Goal: Information Seeking & Learning: Learn about a topic

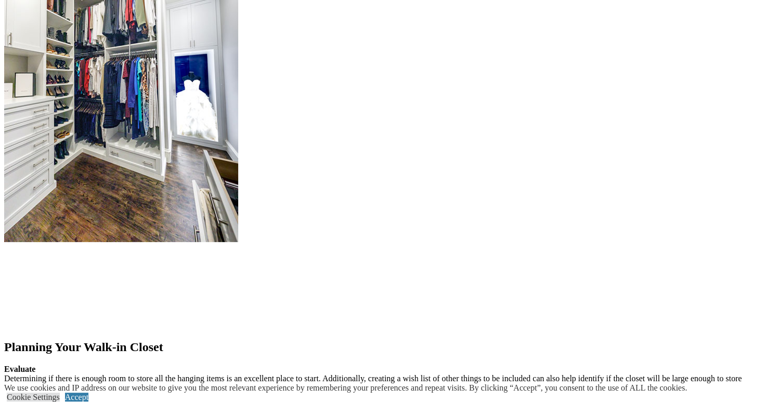
scroll to position [1188, 0]
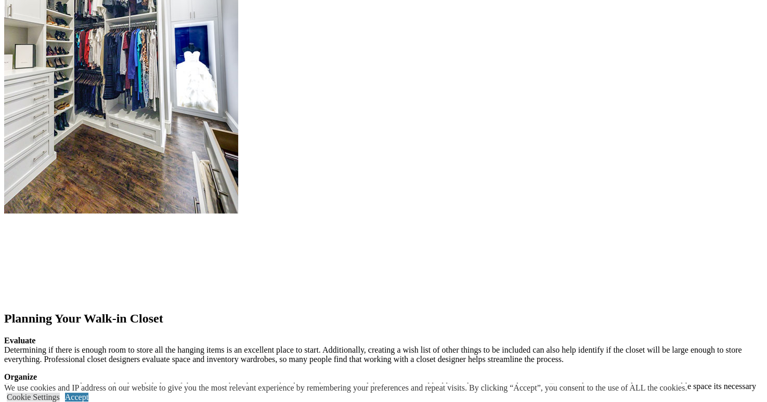
scroll to position [1216, 0]
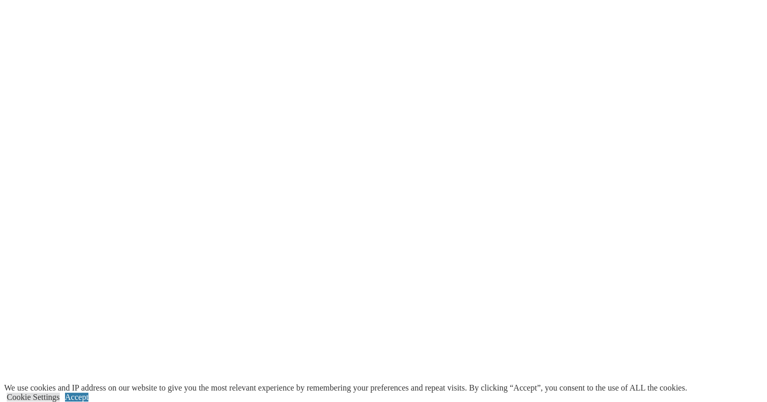
scroll to position [2062, 0]
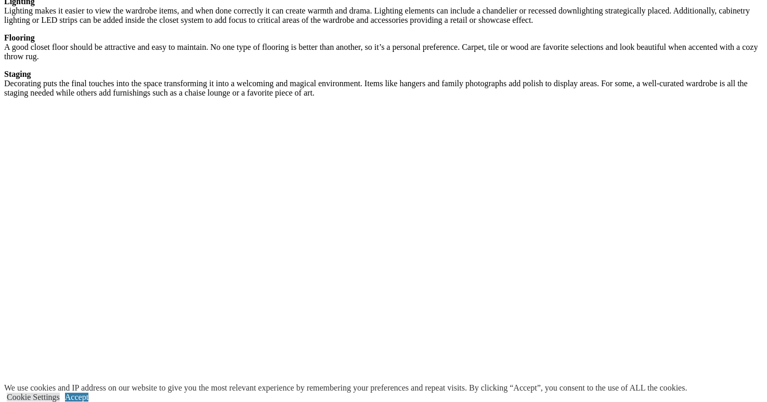
scroll to position [1724, 0]
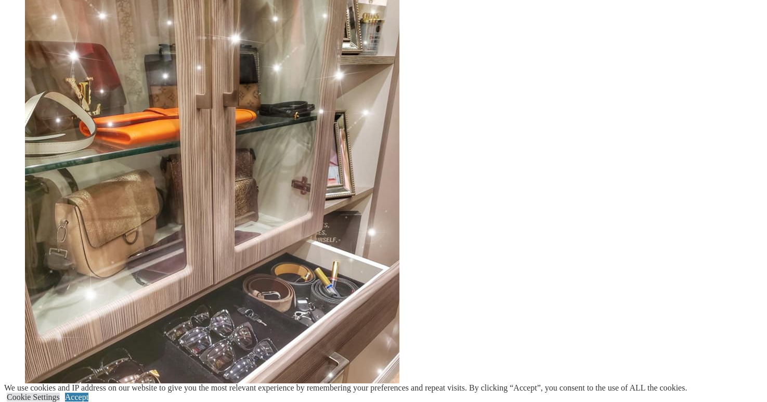
scroll to position [2274, 0]
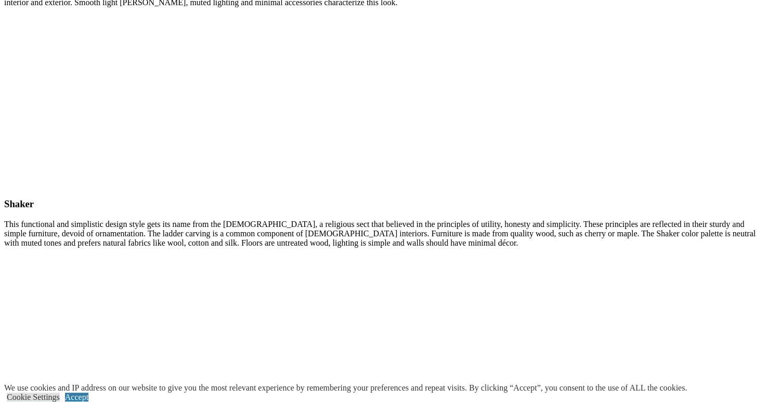
scroll to position [4877, 0]
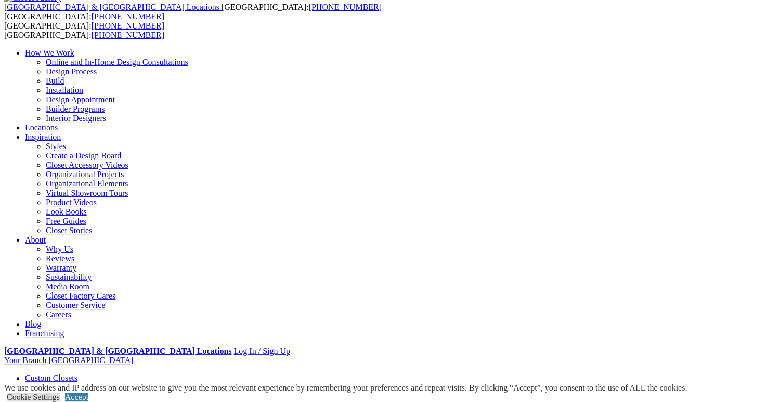
scroll to position [55, 0]
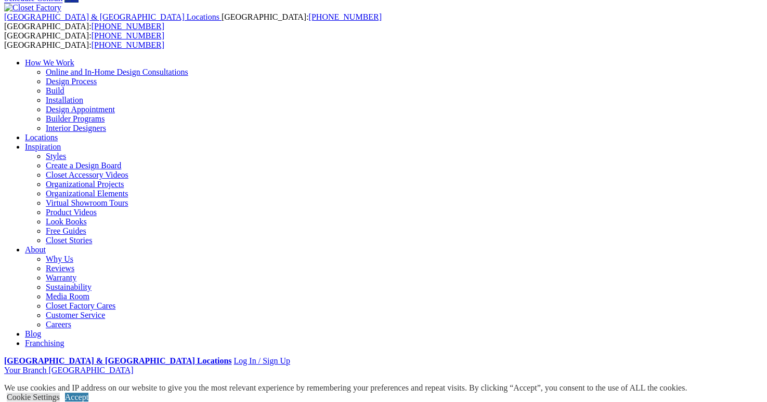
scroll to position [0, 0]
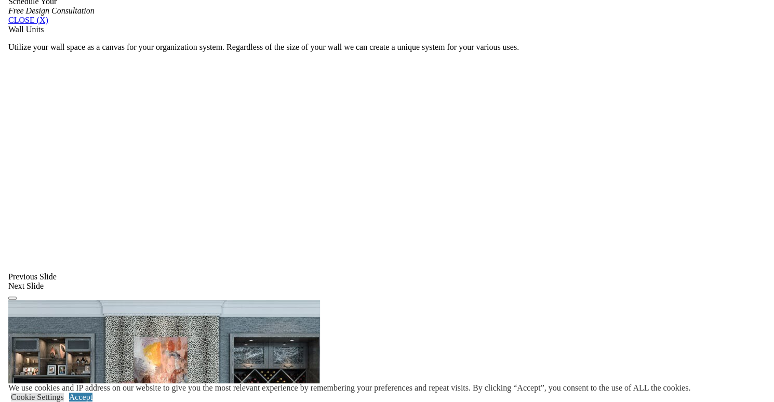
scroll to position [712, 0]
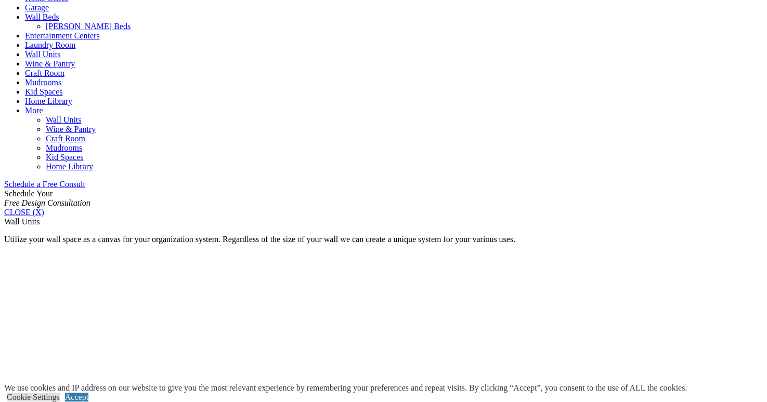
scroll to position [519, 0]
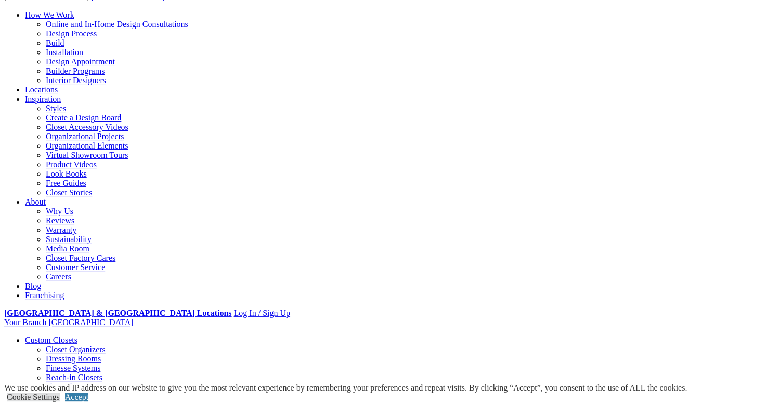
scroll to position [0, 0]
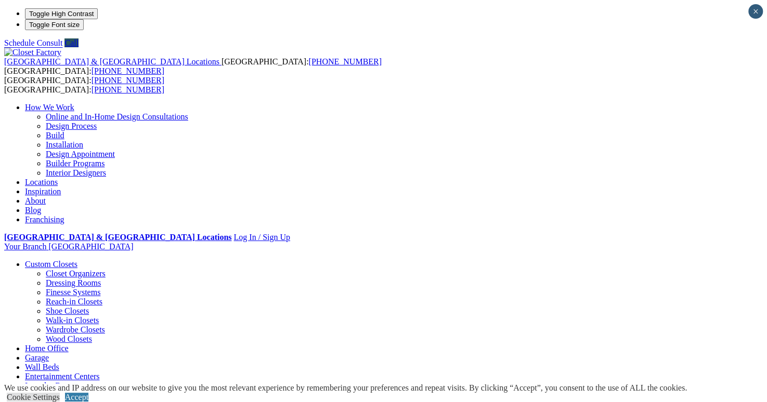
click at [69, 344] on link "Home Office" at bounding box center [47, 348] width 44 height 9
click at [106, 168] on link "Interior Designers" at bounding box center [76, 172] width 60 height 9
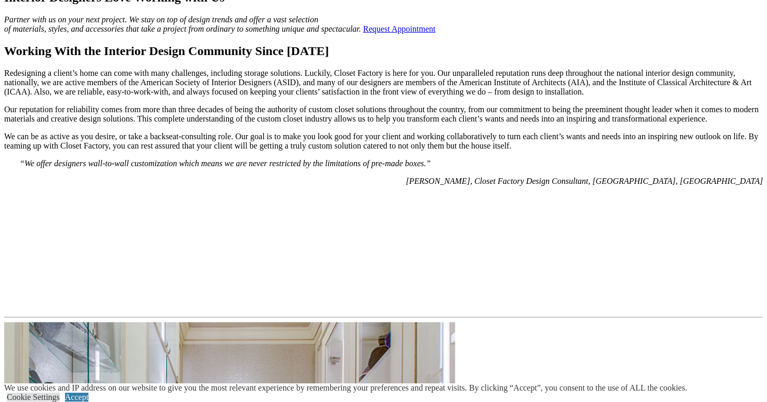
scroll to position [814, 0]
